Goal: Information Seeking & Learning: Check status

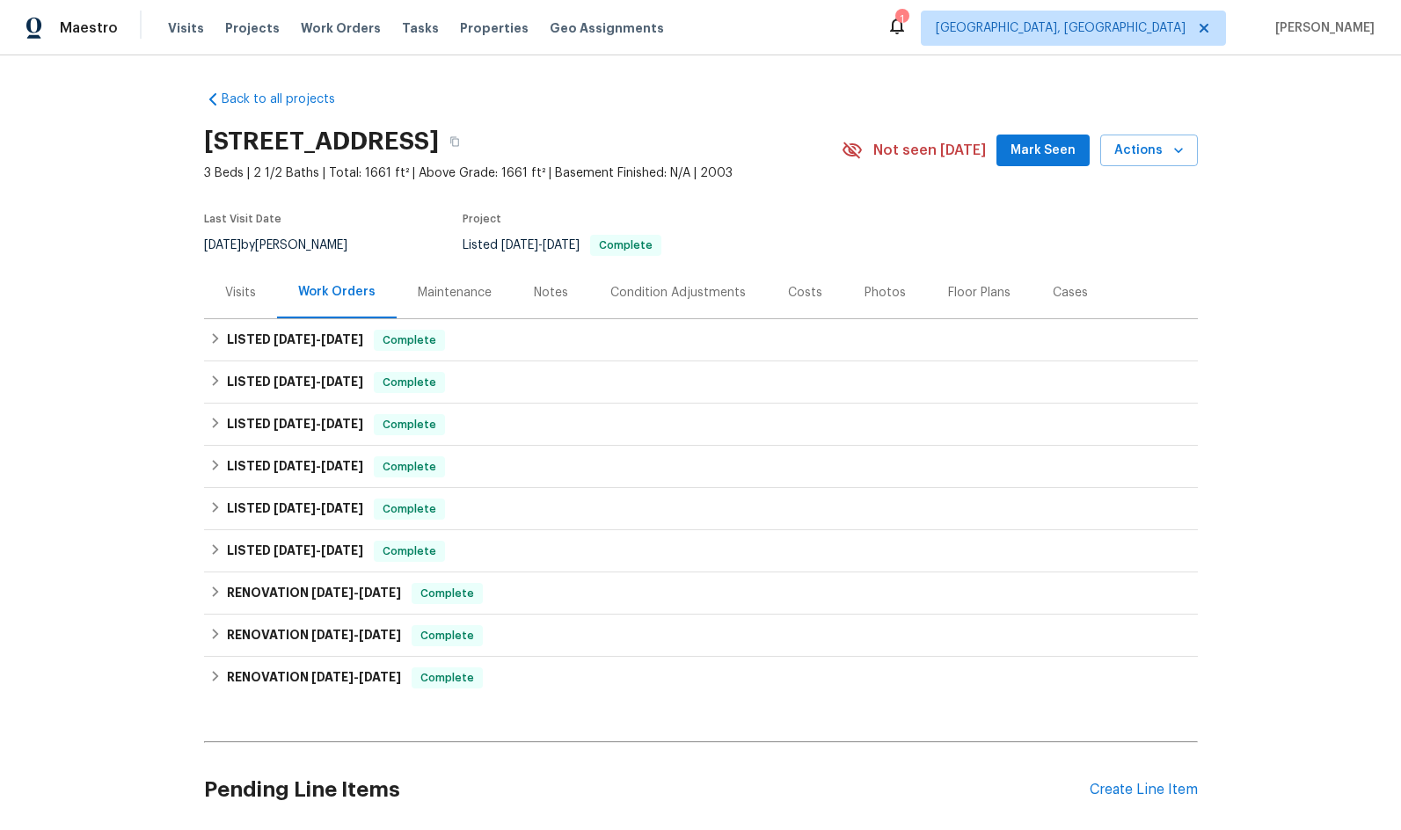
click at [682, 214] on div "Project" at bounding box center [632, 224] width 338 height 21
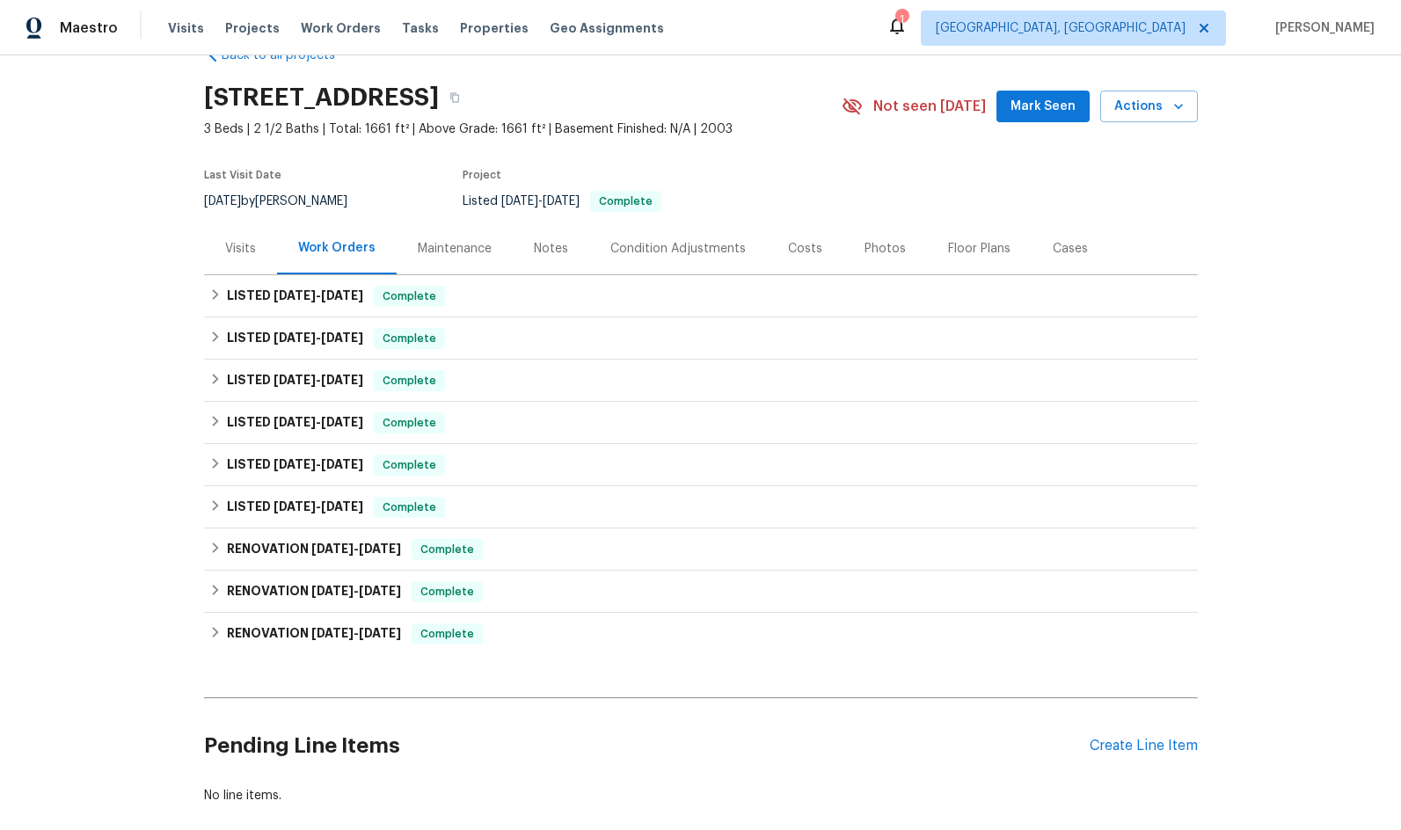
scroll to position [88, 0]
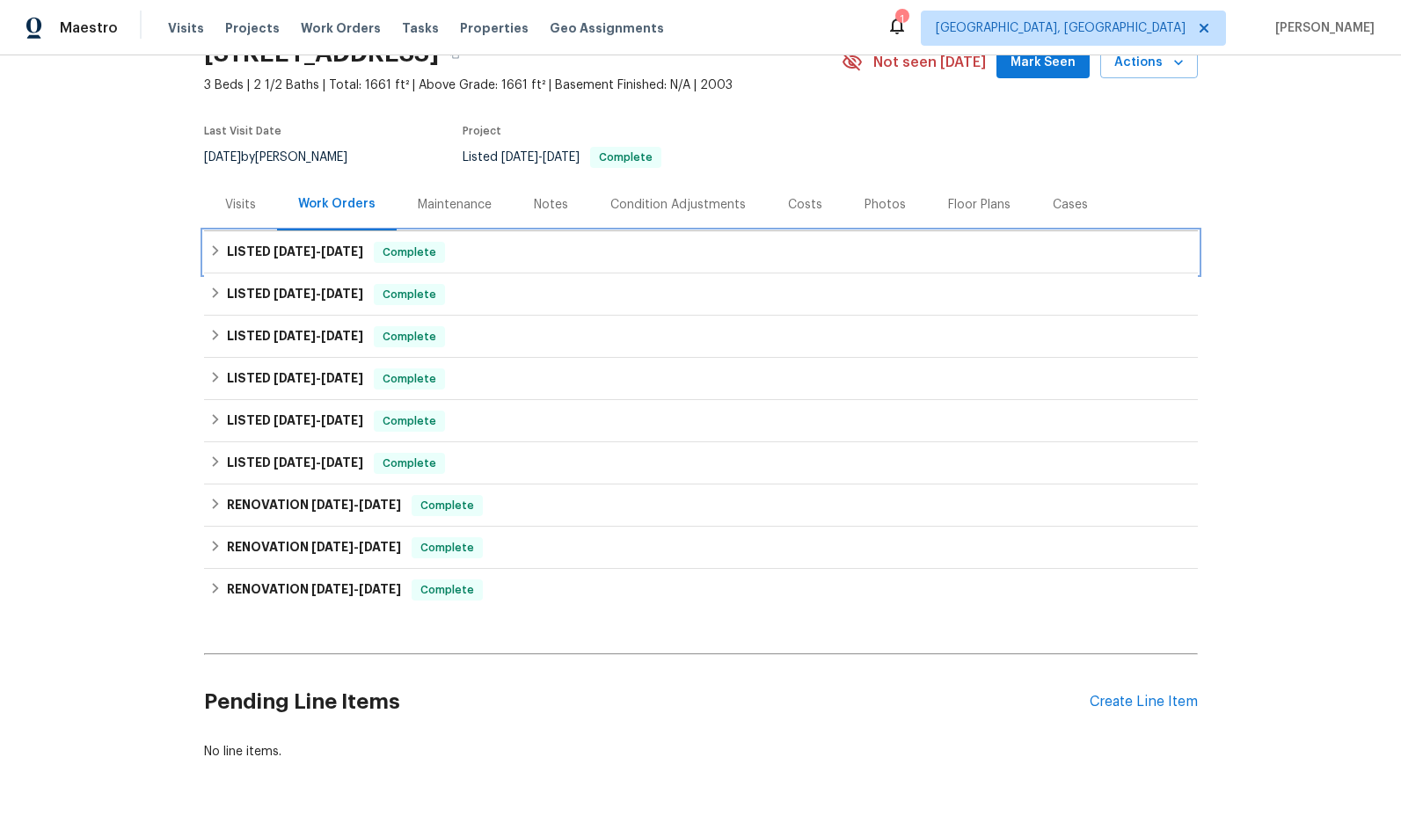
click at [286, 253] on span "[DATE]" at bounding box center [295, 251] width 42 height 12
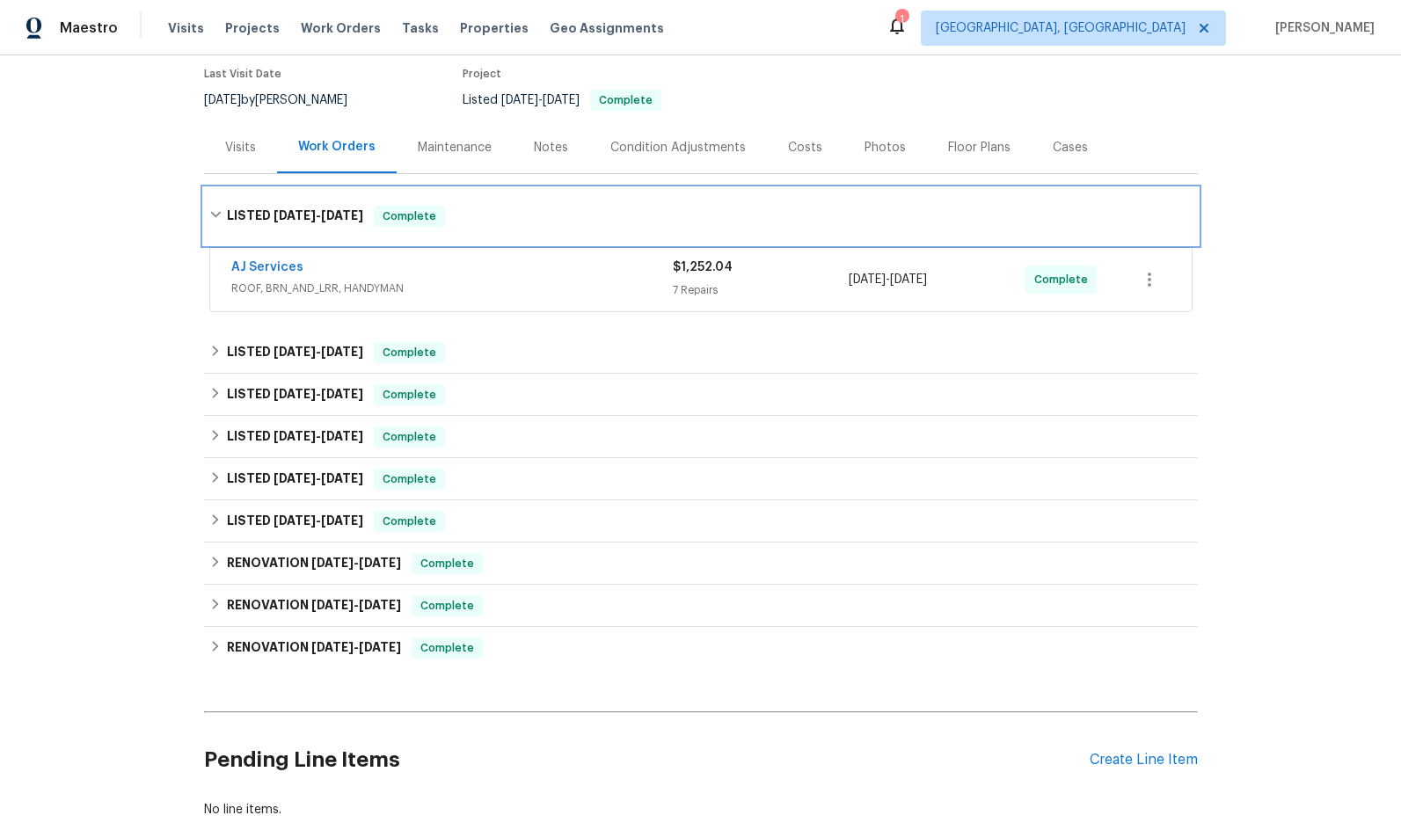
scroll to position [176, 0]
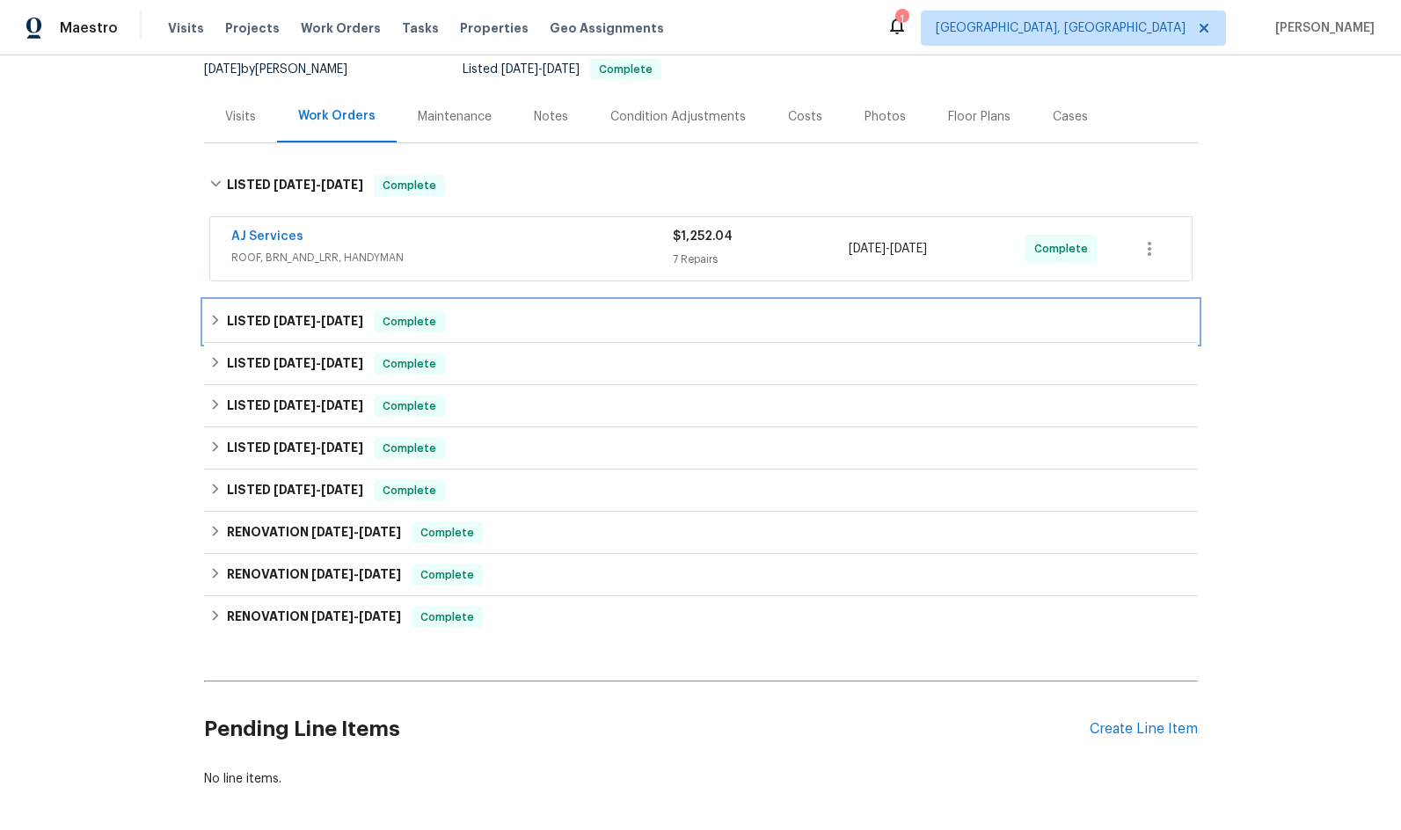
click at [313, 321] on span "[DATE] - [DATE]" at bounding box center [319, 321] width 90 height 12
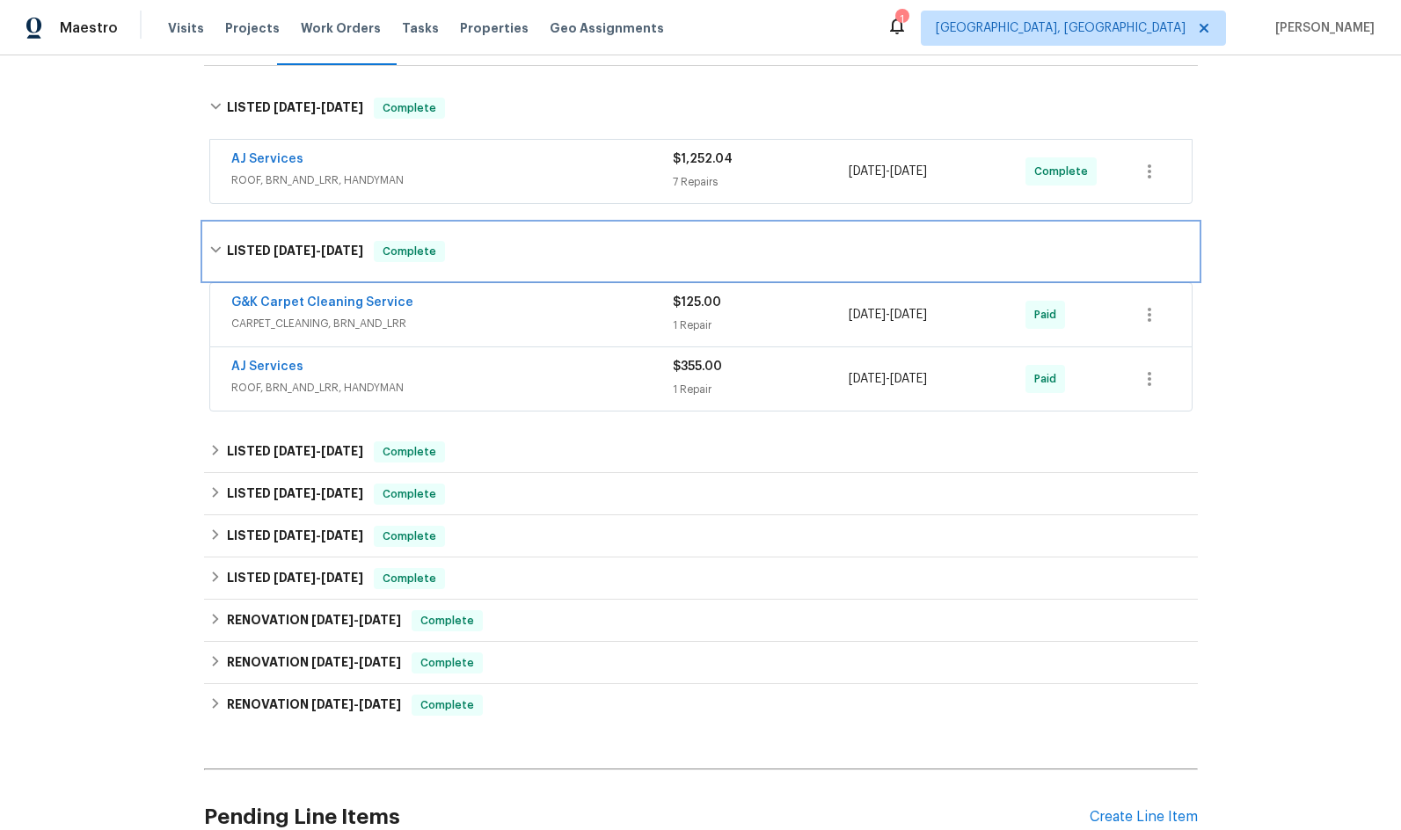
scroll to position [352, 0]
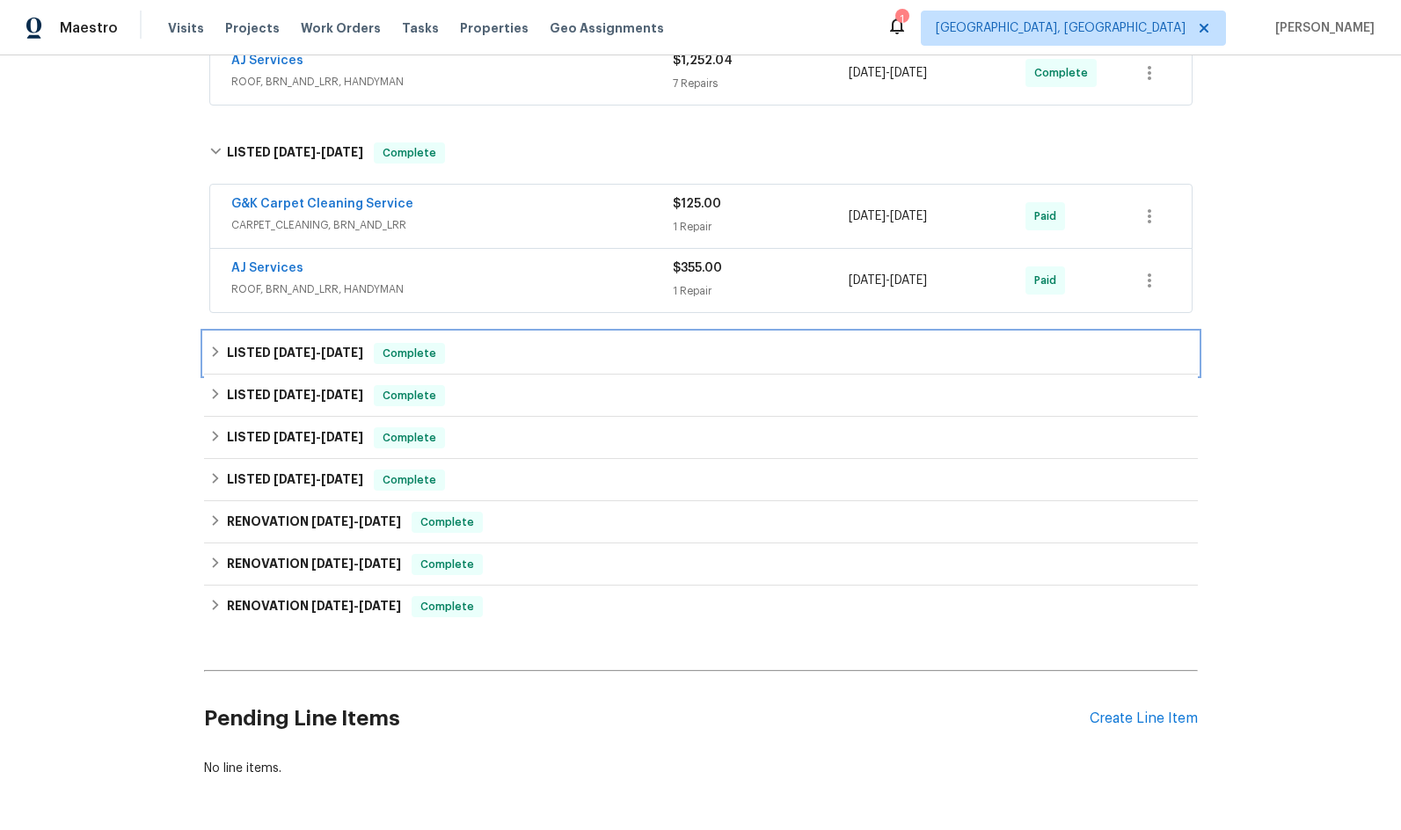
click at [331, 364] on div "LISTED [DATE] - [DATE] Complete" at bounding box center [701, 353] width 994 height 42
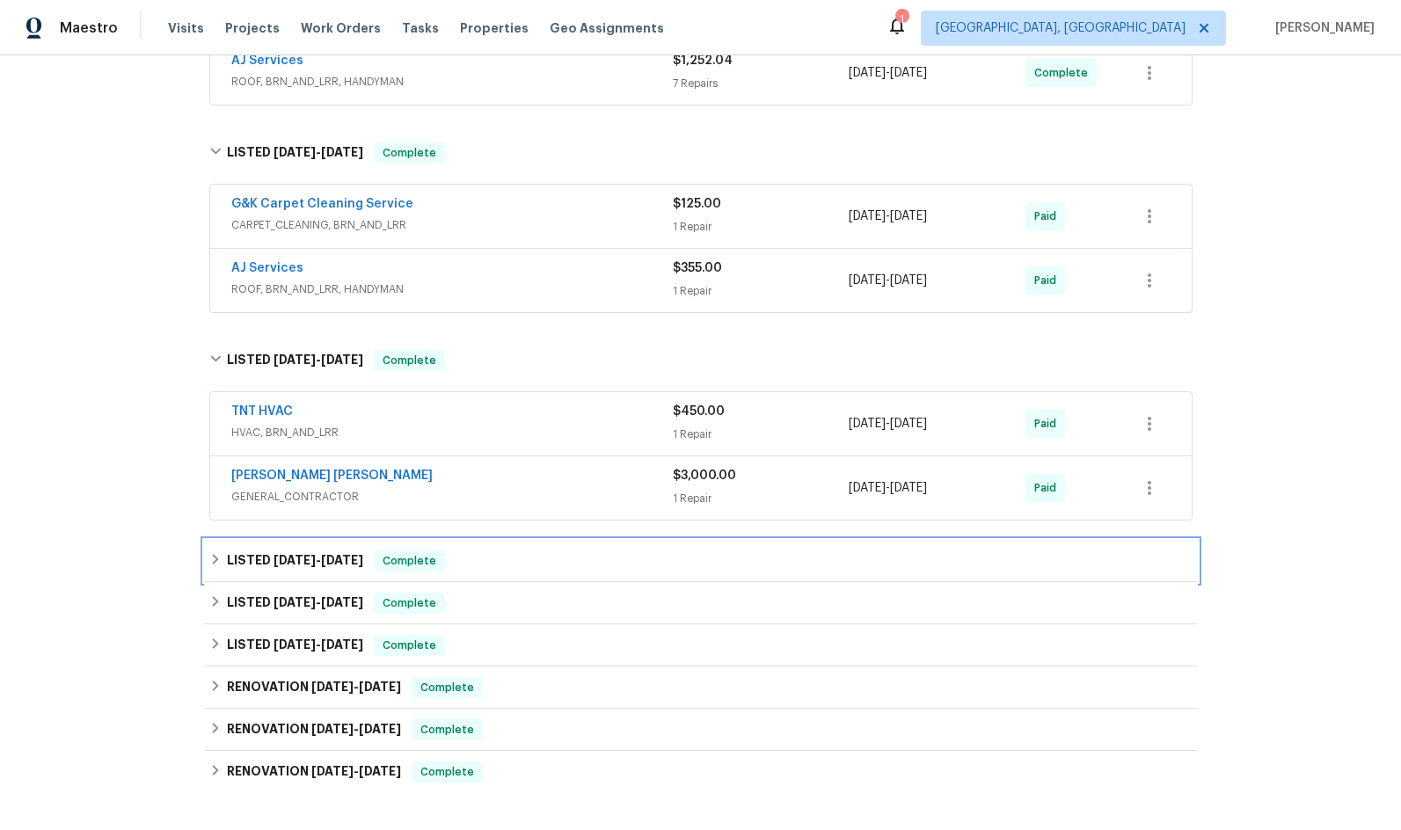
click at [306, 554] on span "[DATE] - [DATE]" at bounding box center [319, 560] width 90 height 12
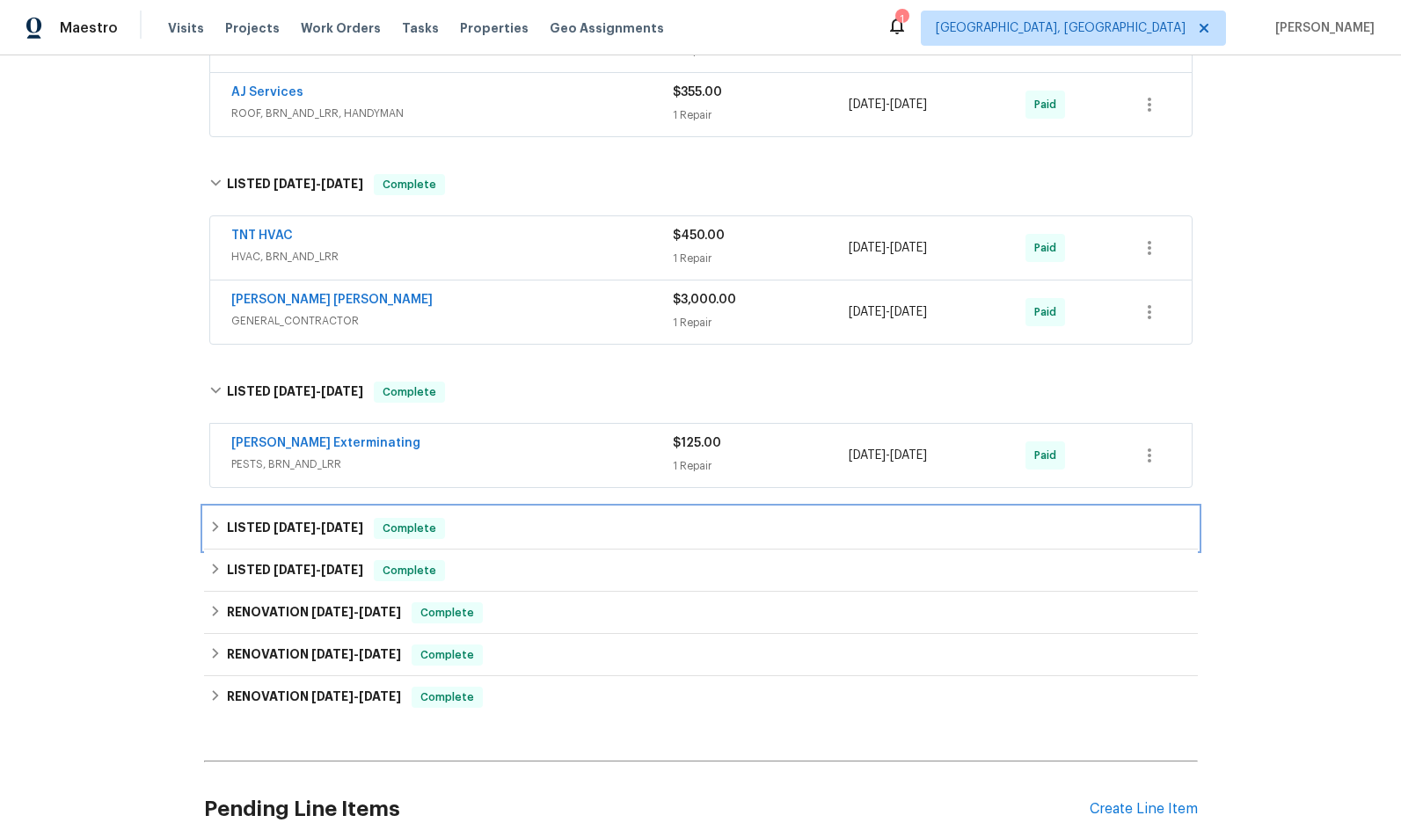
click at [320, 529] on span "[DATE] - [DATE]" at bounding box center [319, 528] width 90 height 12
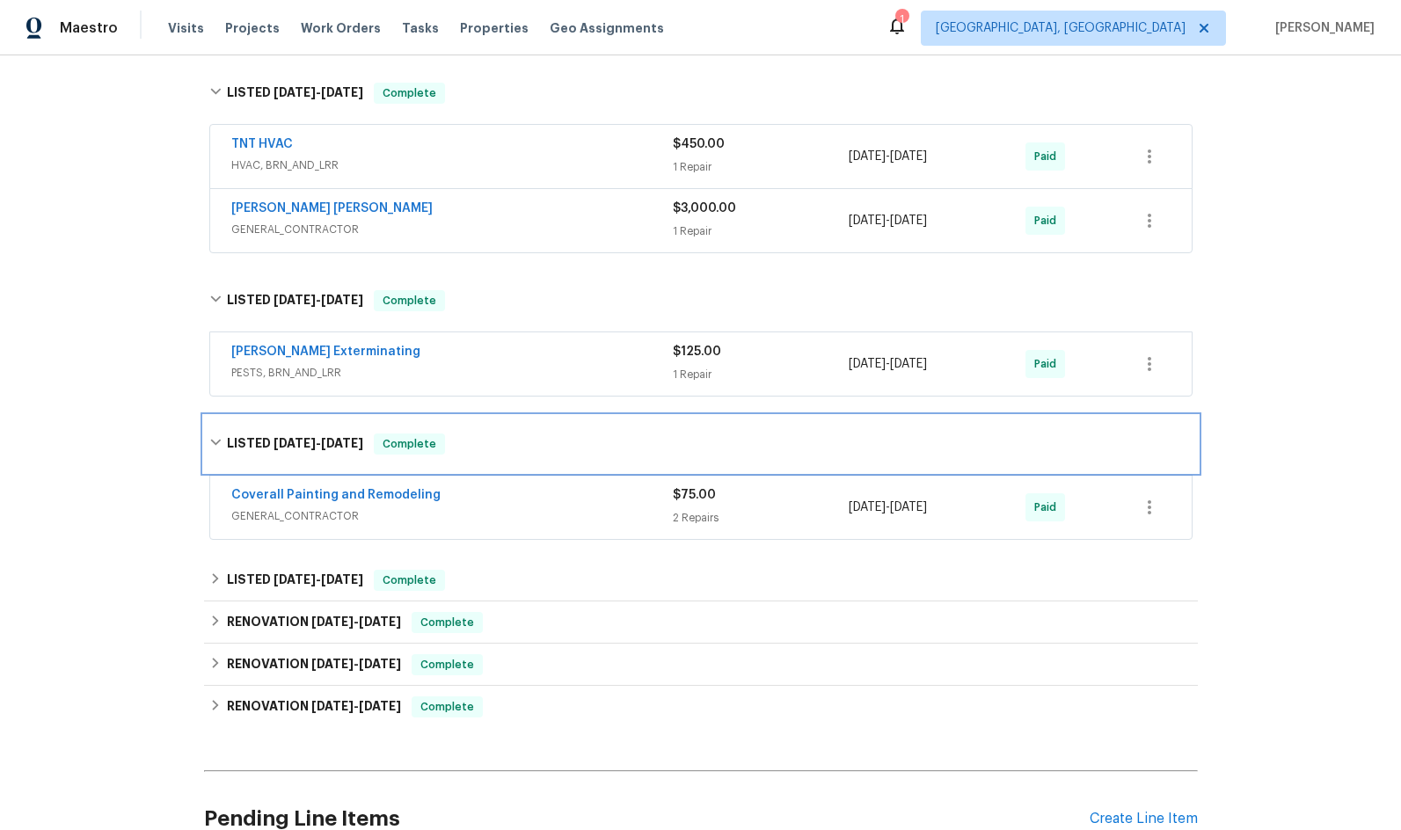
scroll to position [704, 0]
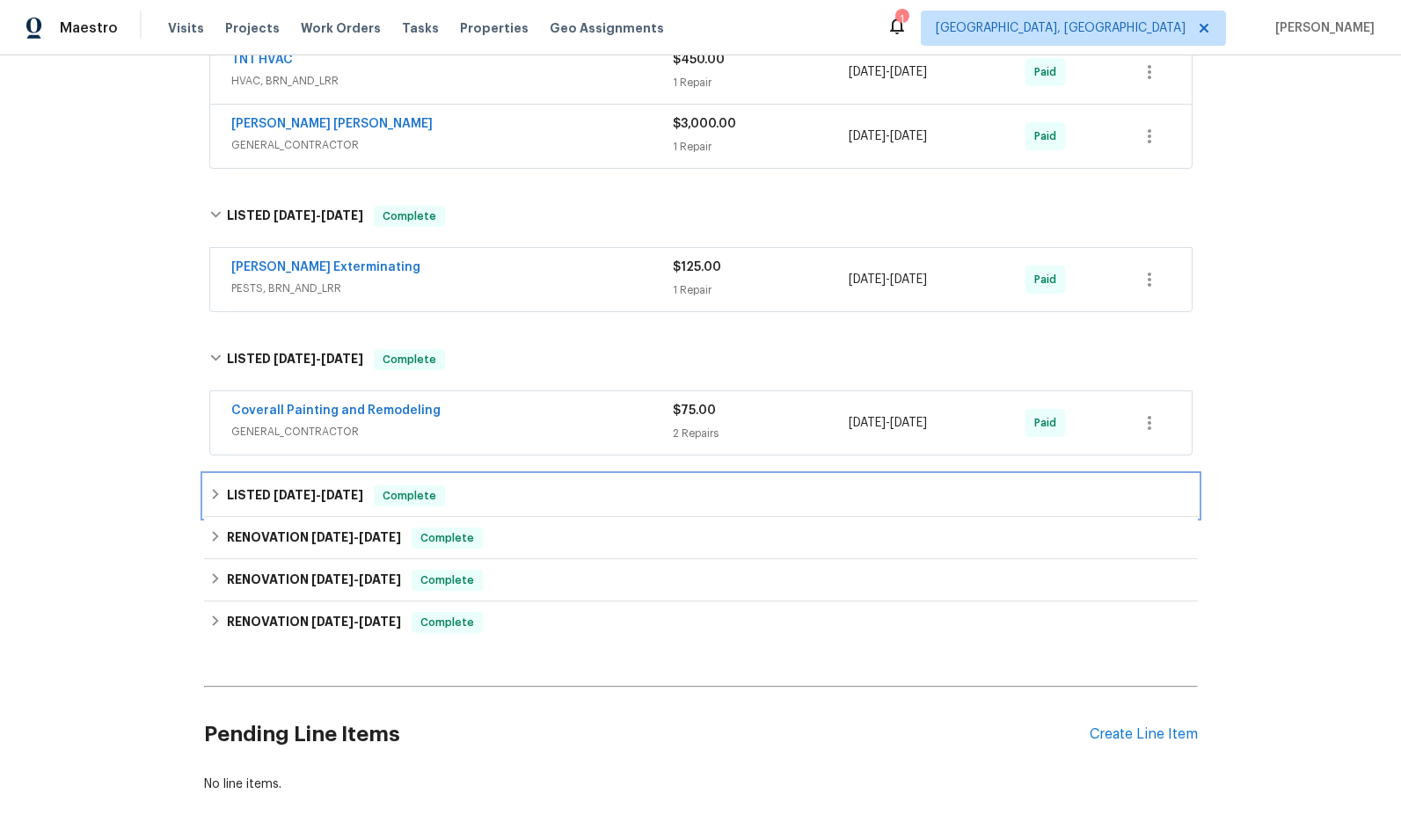
click at [338, 500] on span "[DATE]" at bounding box center [342, 495] width 42 height 12
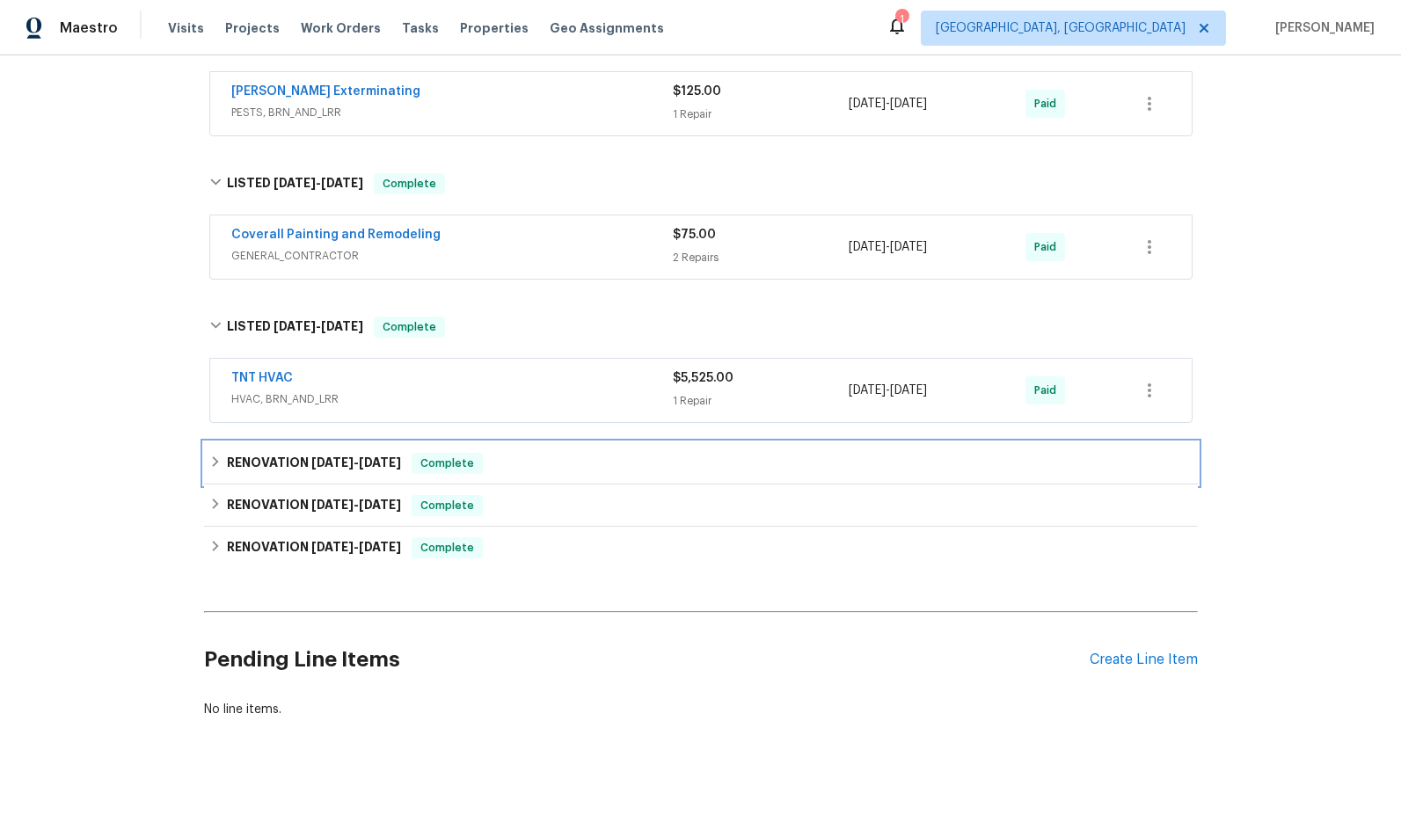
click at [326, 461] on span "[DATE]" at bounding box center [332, 462] width 42 height 12
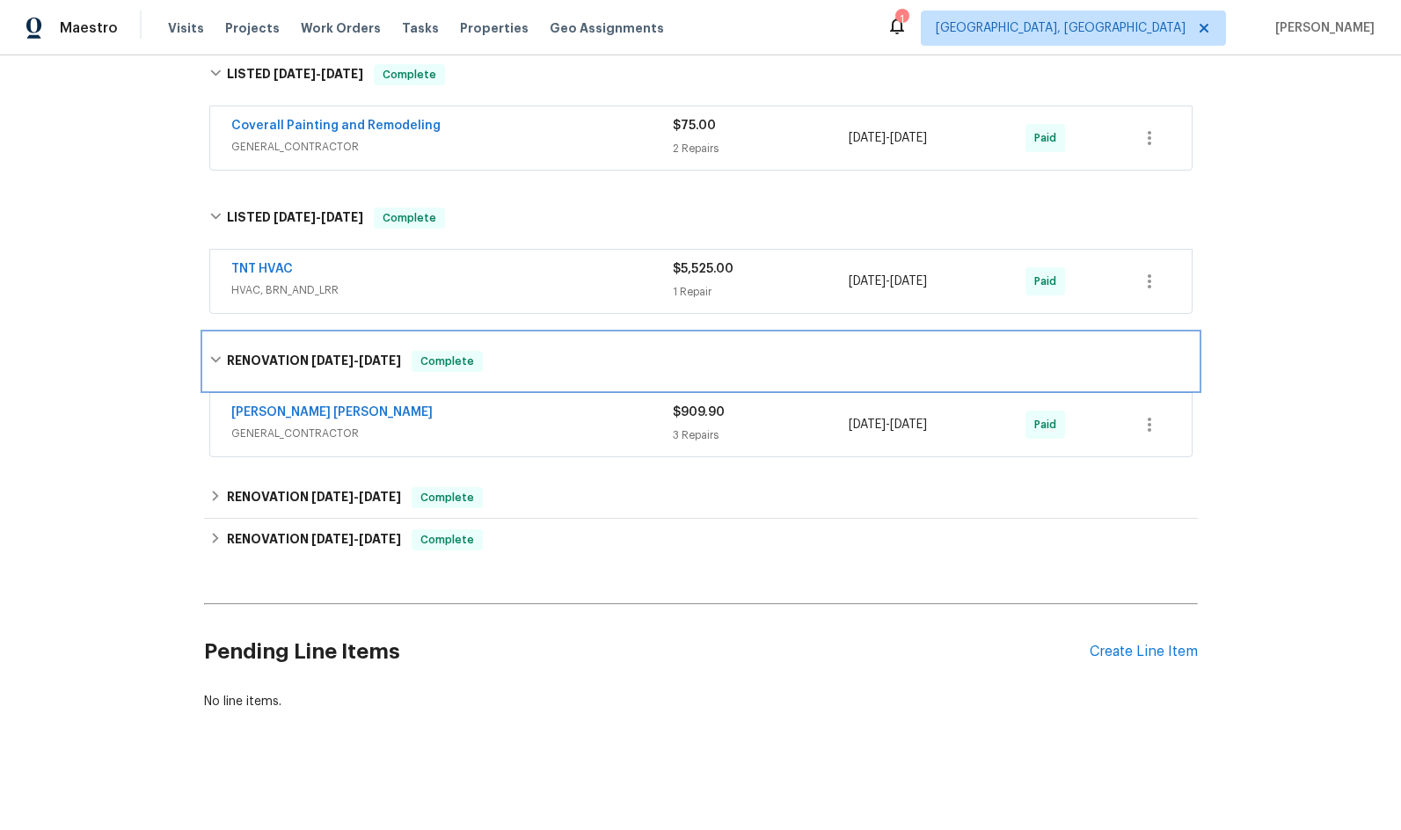
scroll to position [1002, 0]
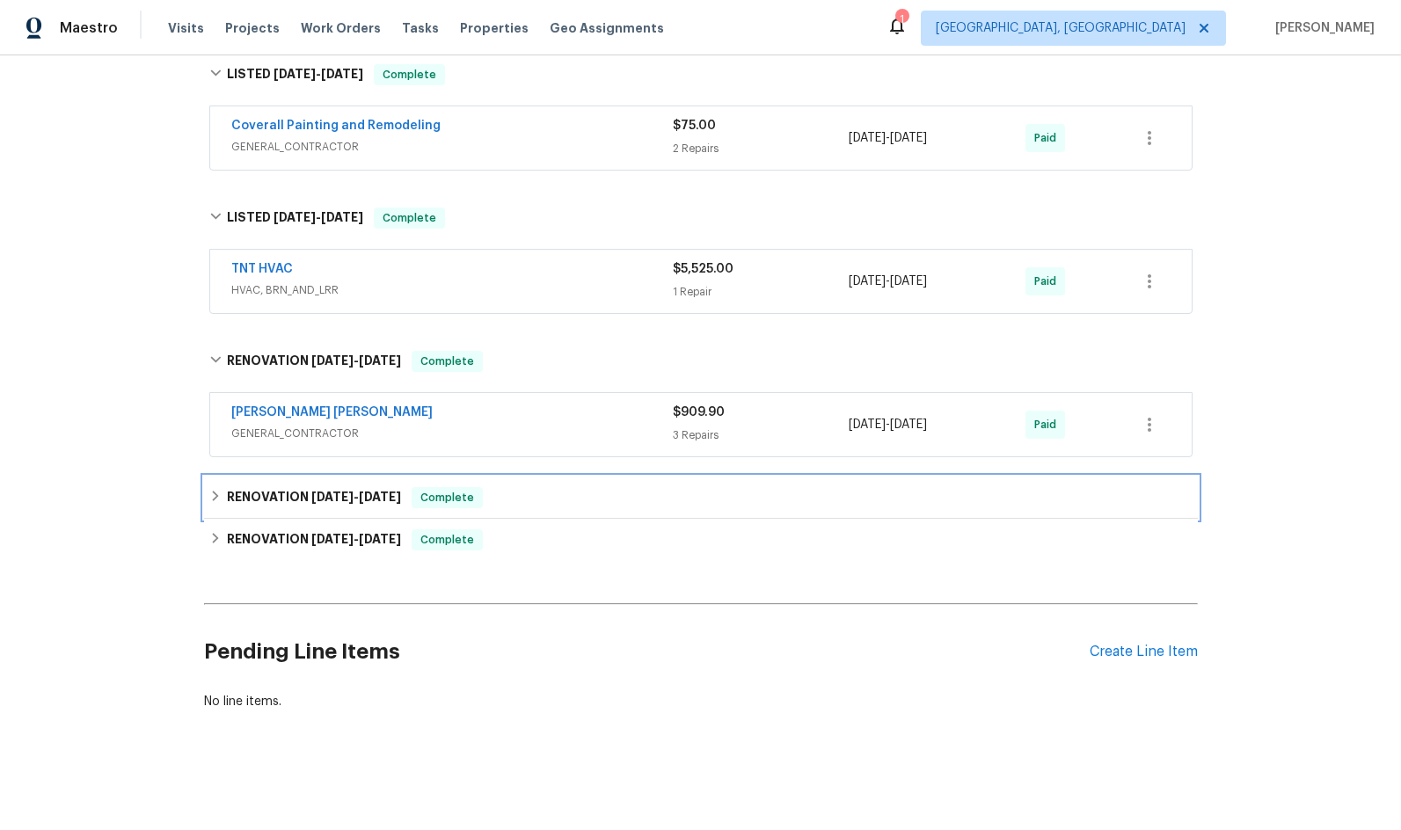
click at [344, 492] on h6 "RENOVATION [DATE] - [DATE]" at bounding box center [314, 497] width 174 height 21
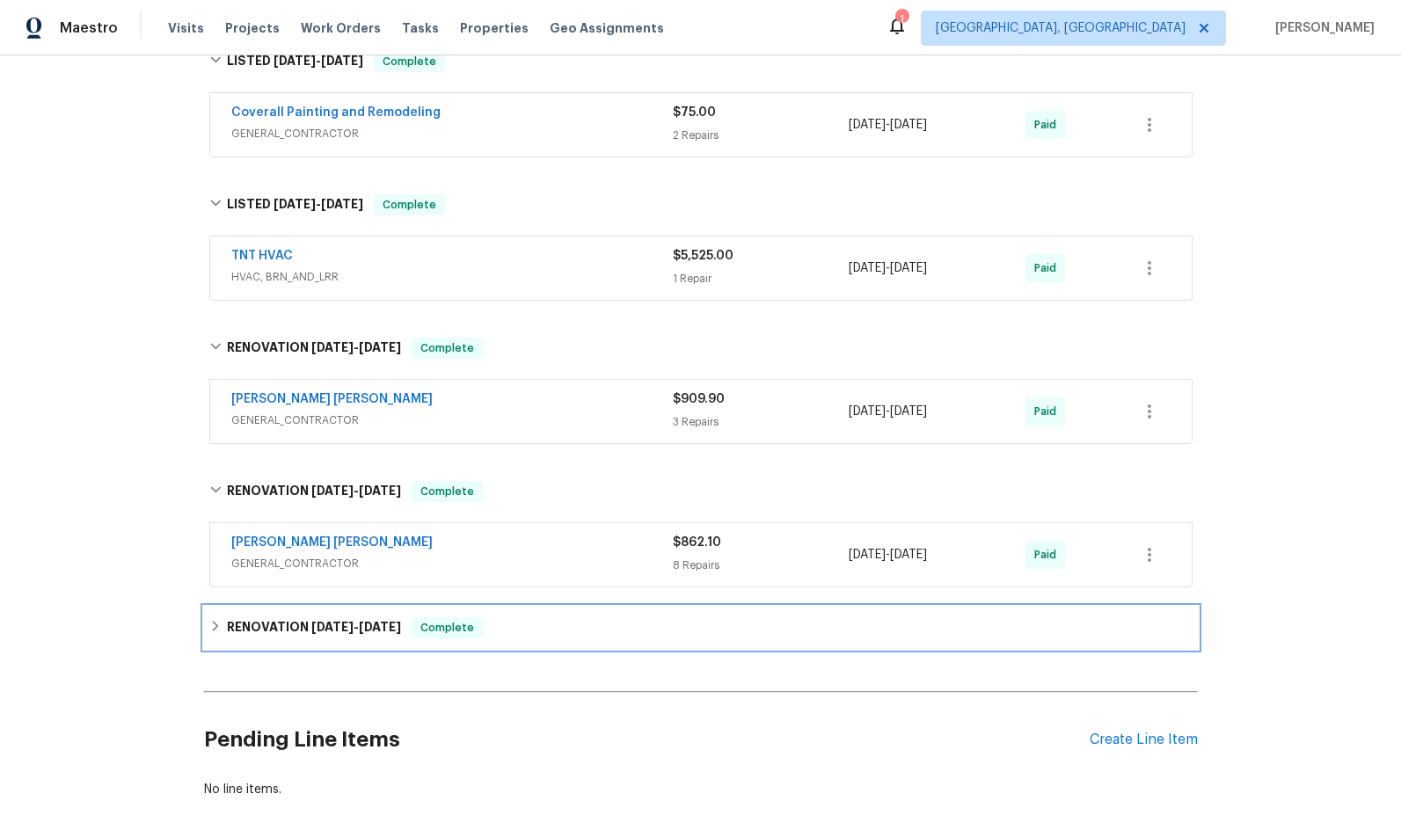
click at [332, 621] on span "[DATE]" at bounding box center [332, 627] width 42 height 12
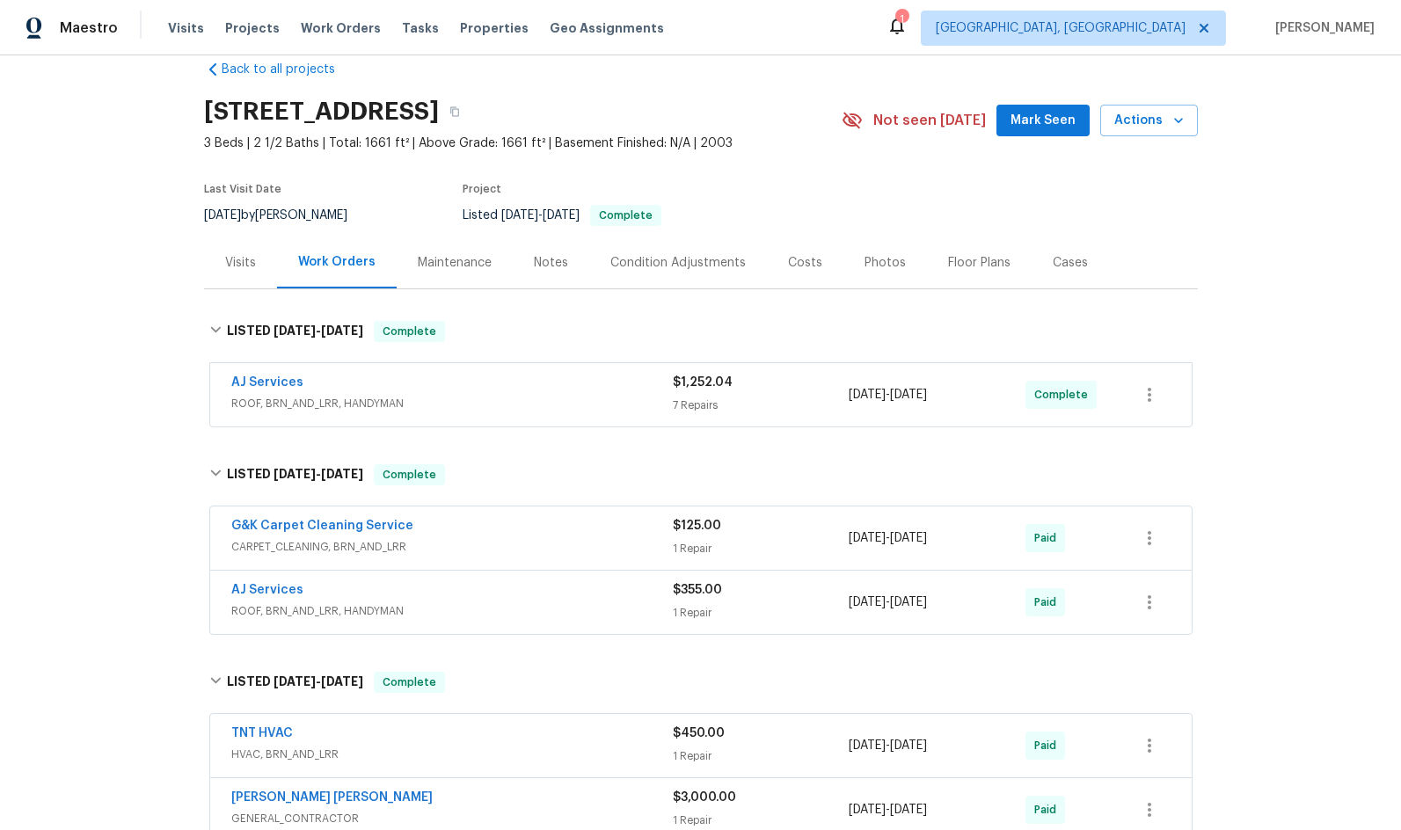
scroll to position [0, 0]
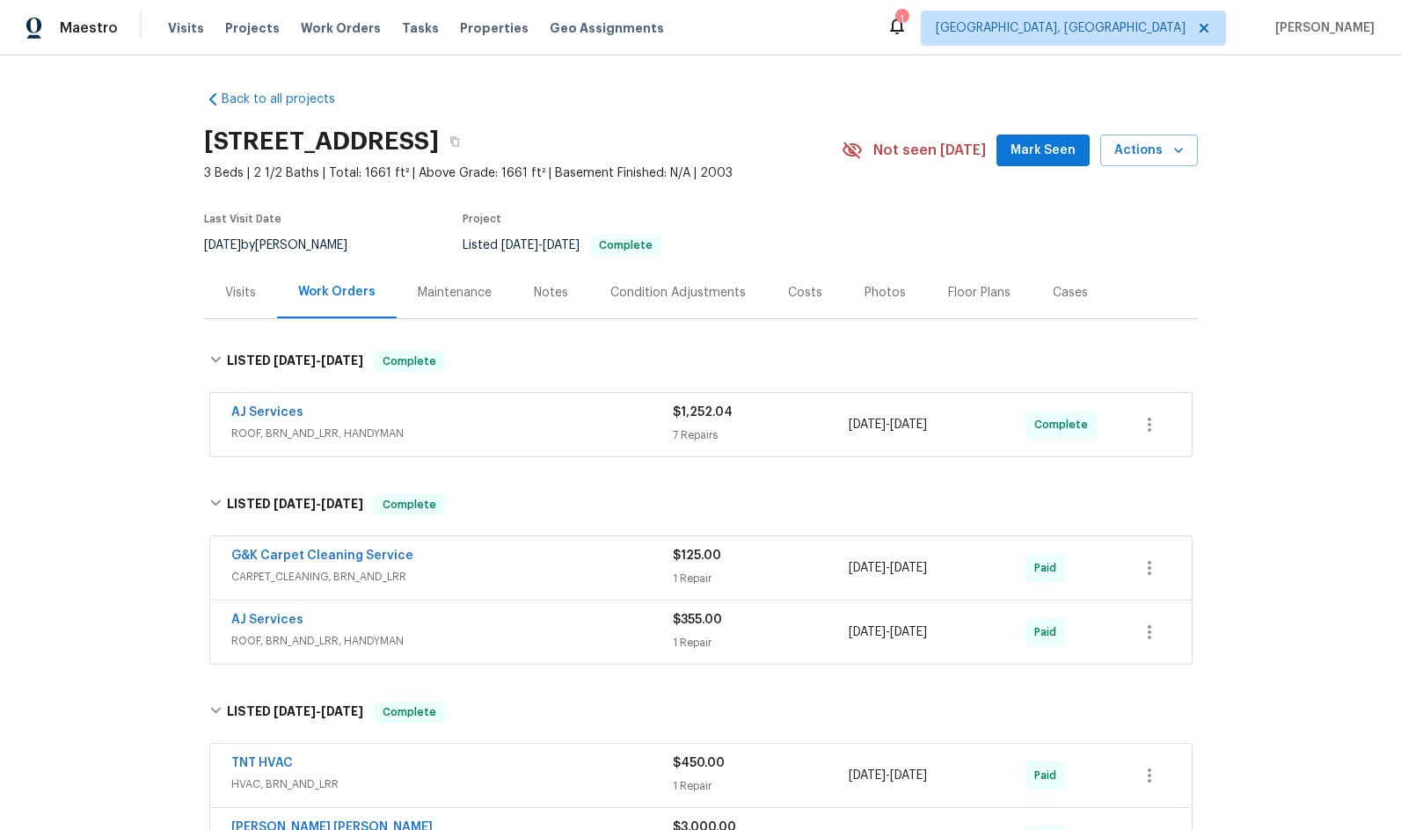
click at [530, 427] on span "ROOF, BRN_AND_LRR, HANDYMAN" at bounding box center [452, 434] width 442 height 18
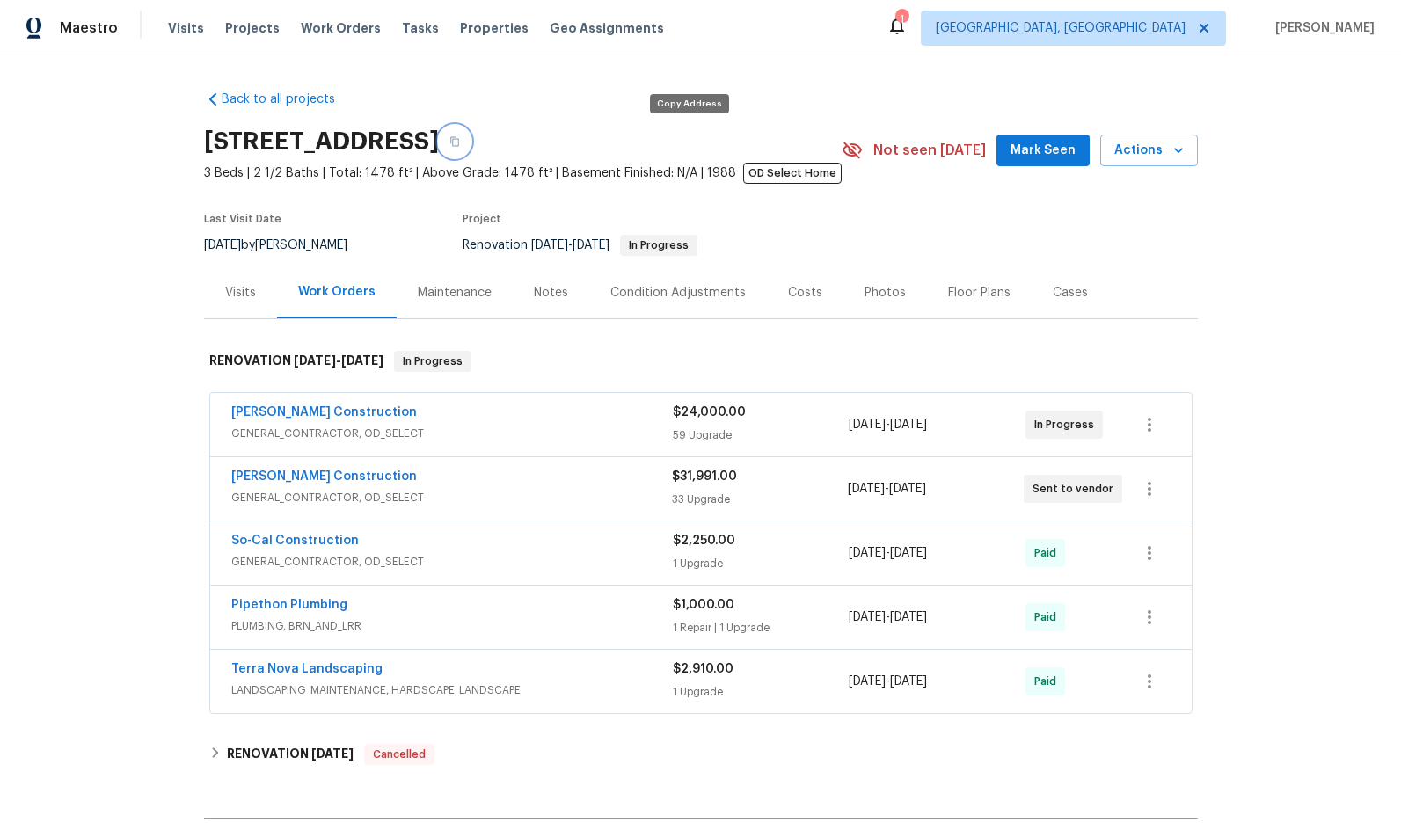
click at [460, 139] on icon "button" at bounding box center [454, 141] width 11 height 11
click at [459, 139] on icon "button" at bounding box center [454, 142] width 9 height 10
